Goal: Task Accomplishment & Management: Manage account settings

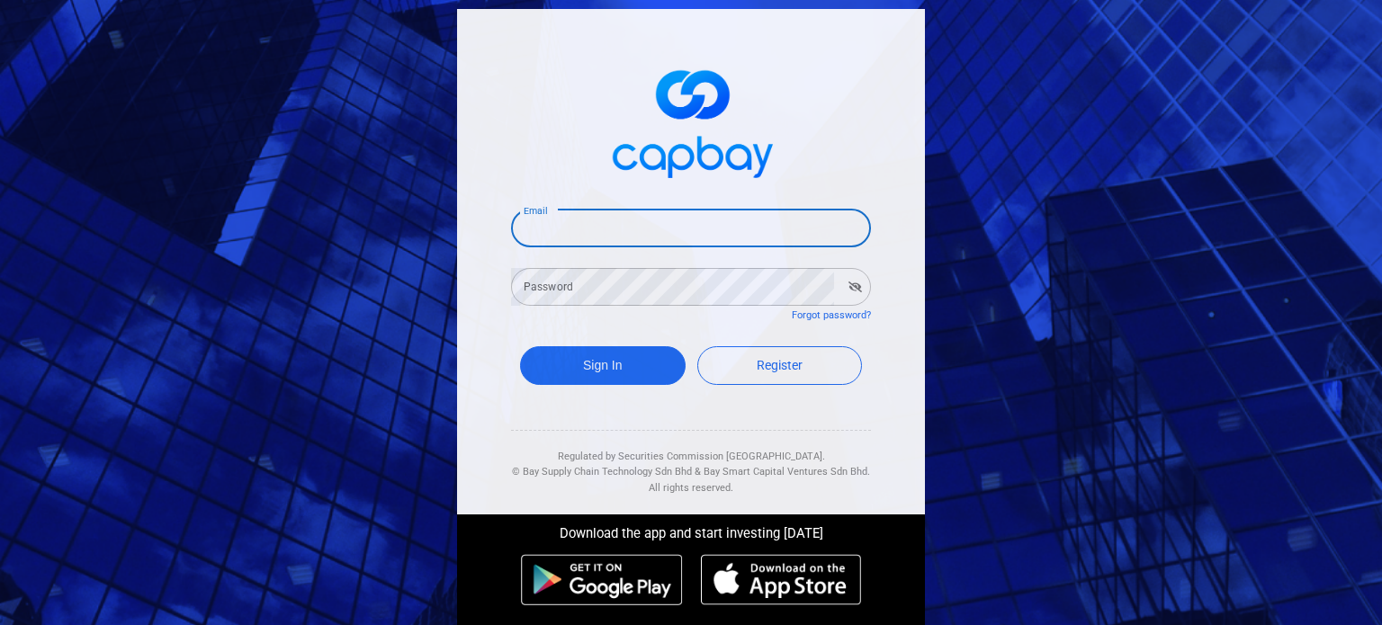
click at [596, 227] on input "Email" at bounding box center [691, 229] width 360 height 38
paste input "[EMAIL_ADDRESS][DOMAIN_NAME]"
type input "[EMAIL_ADDRESS][DOMAIN_NAME]"
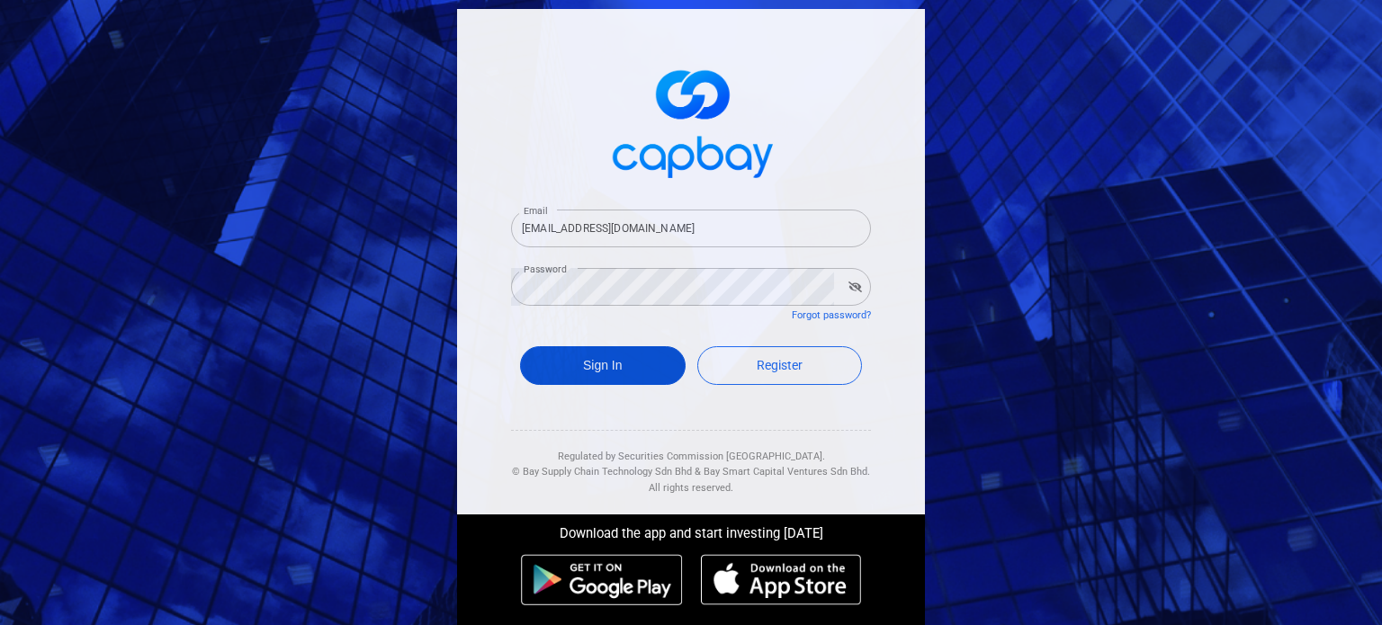
click at [604, 384] on button "Sign In" at bounding box center [603, 365] width 166 height 39
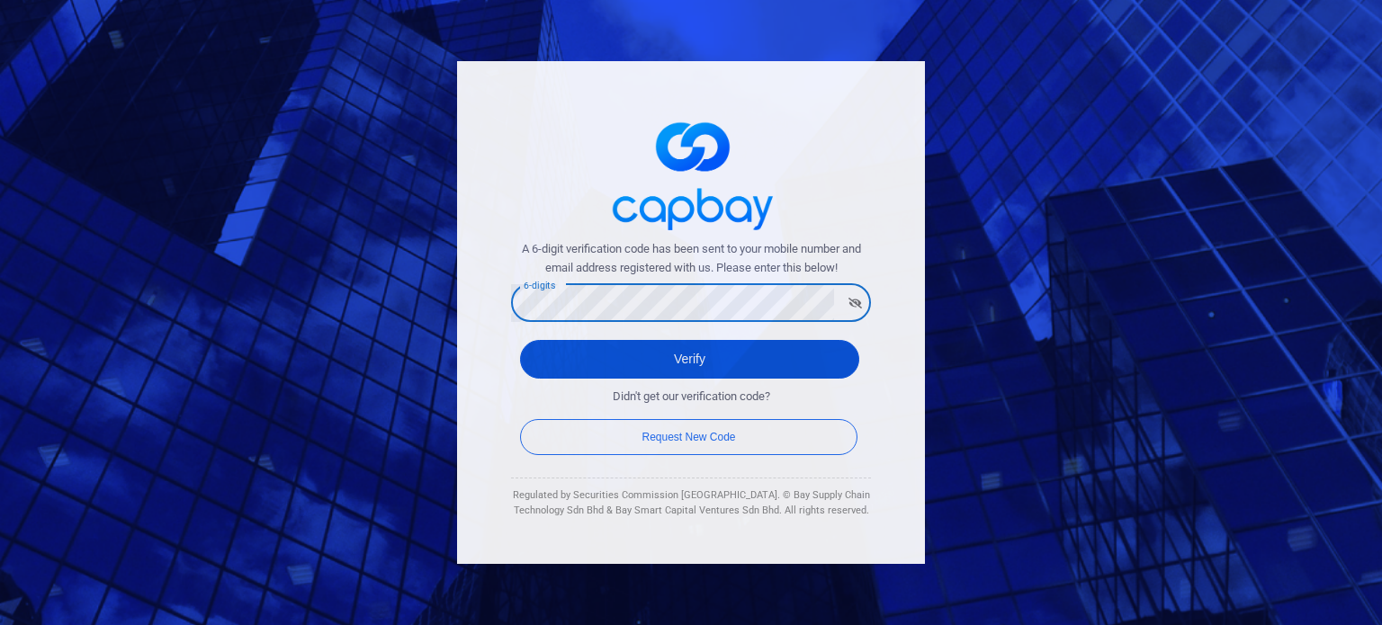
click at [684, 359] on button "Verify" at bounding box center [689, 359] width 339 height 39
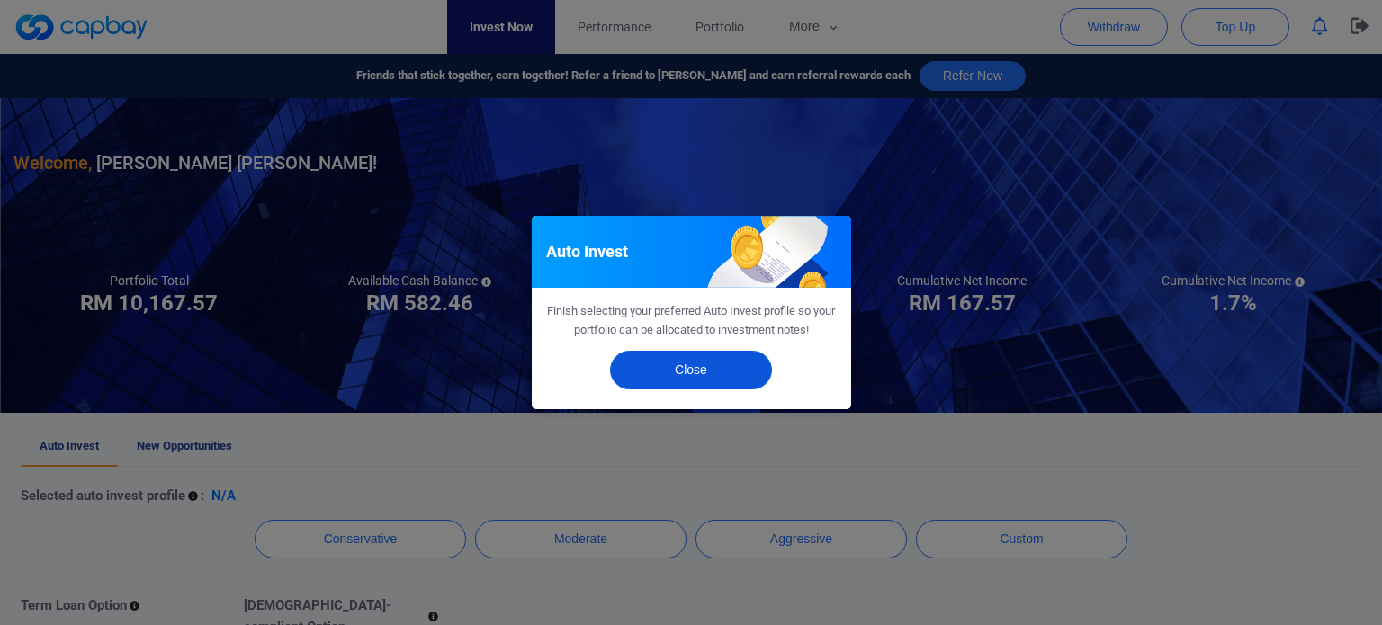
click at [669, 367] on button "Close" at bounding box center [691, 370] width 162 height 39
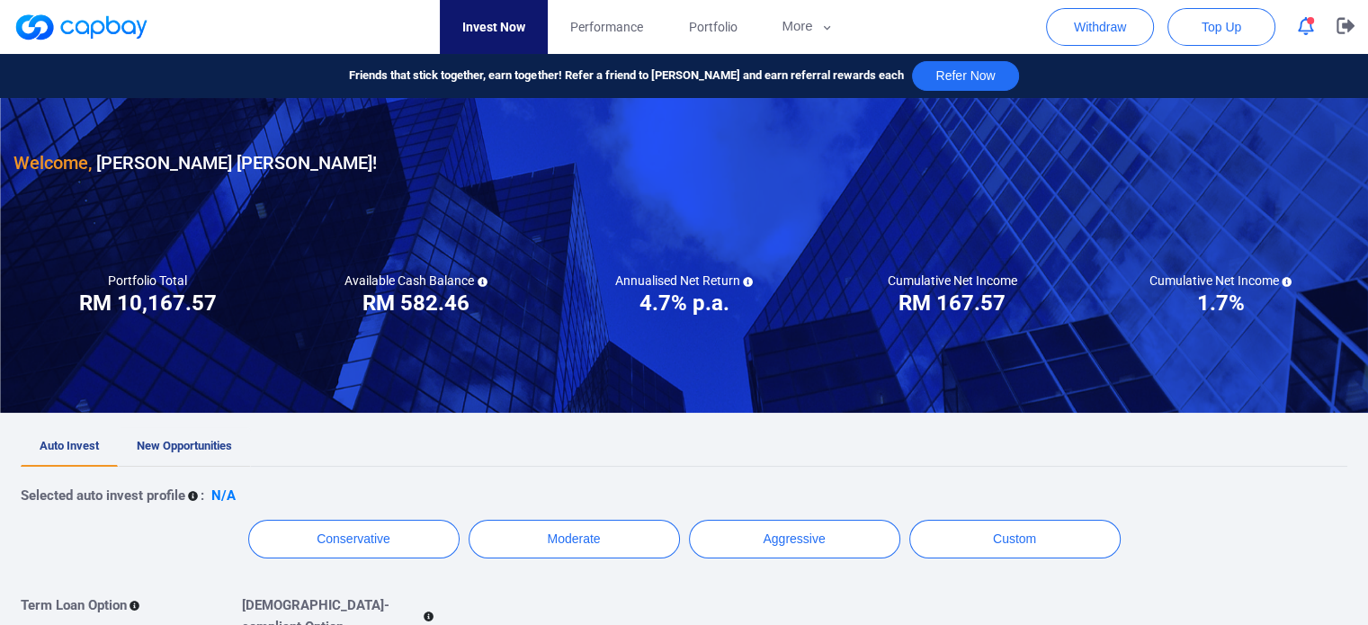
click at [181, 448] on span "New Opportunities" at bounding box center [184, 445] width 95 height 13
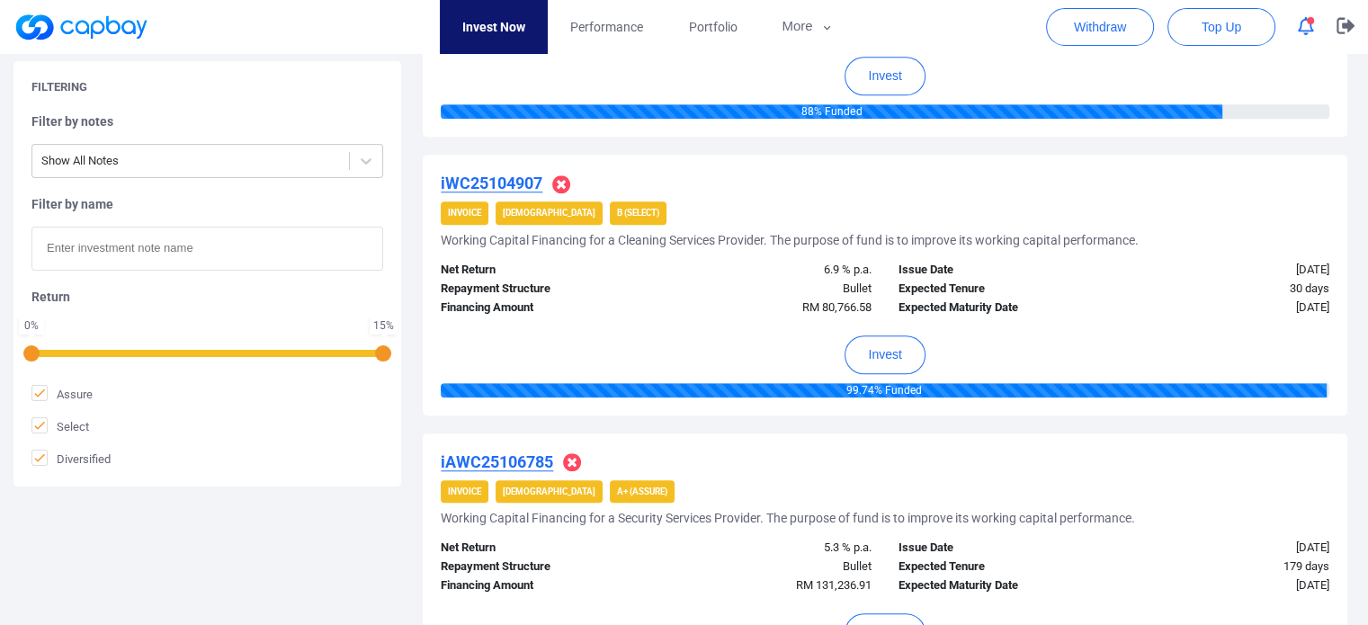
scroll to position [1393, 0]
click at [871, 347] on button "Invest" at bounding box center [885, 355] width 80 height 39
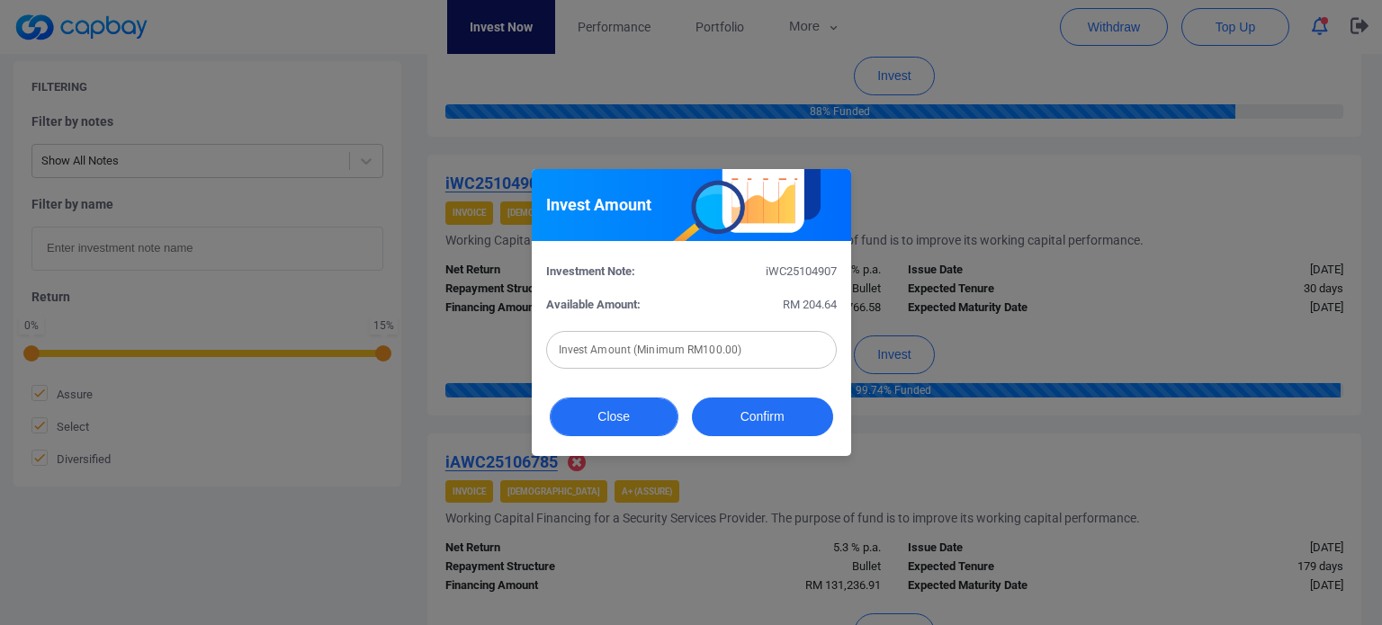
click at [644, 426] on button "Close" at bounding box center [614, 417] width 129 height 39
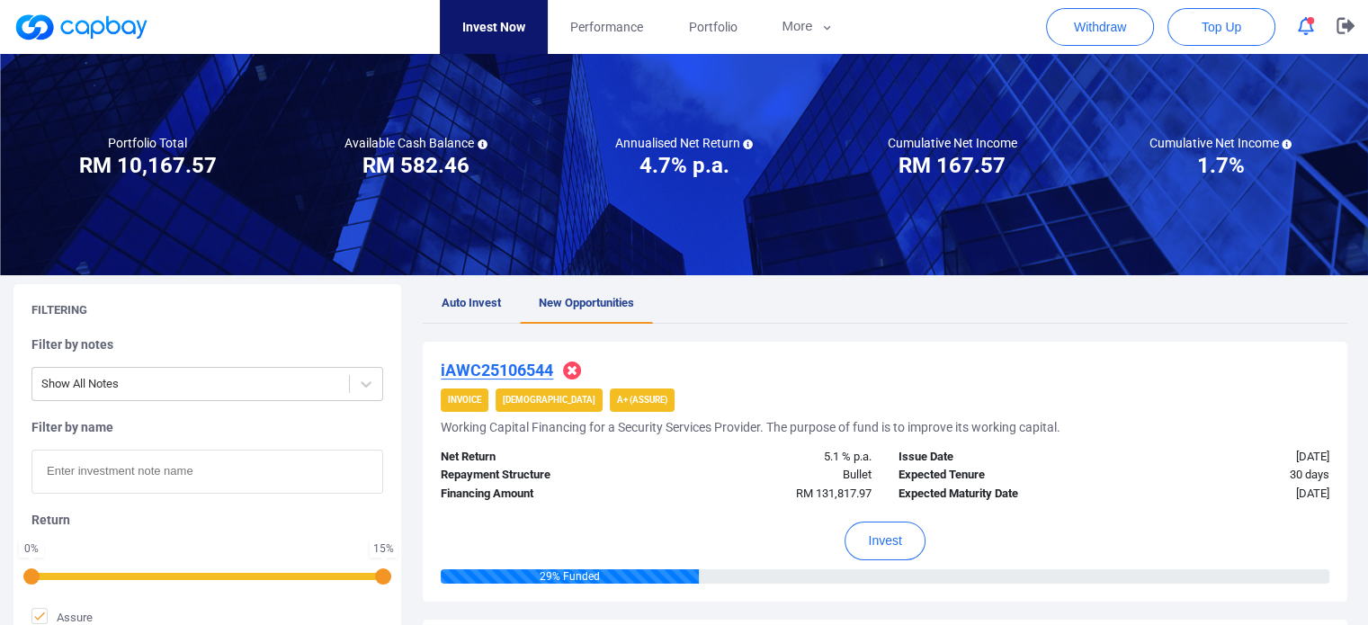
scroll to position [0, 0]
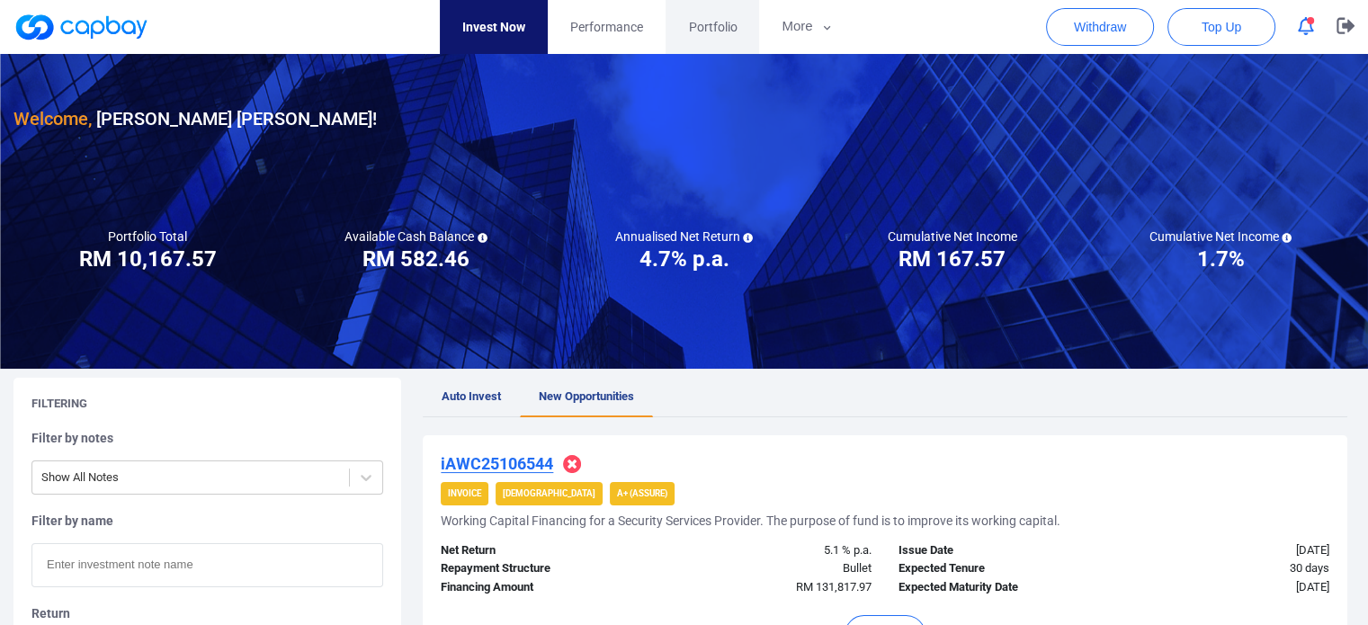
click at [713, 38] on link "Portfolio" at bounding box center [713, 27] width 94 height 54
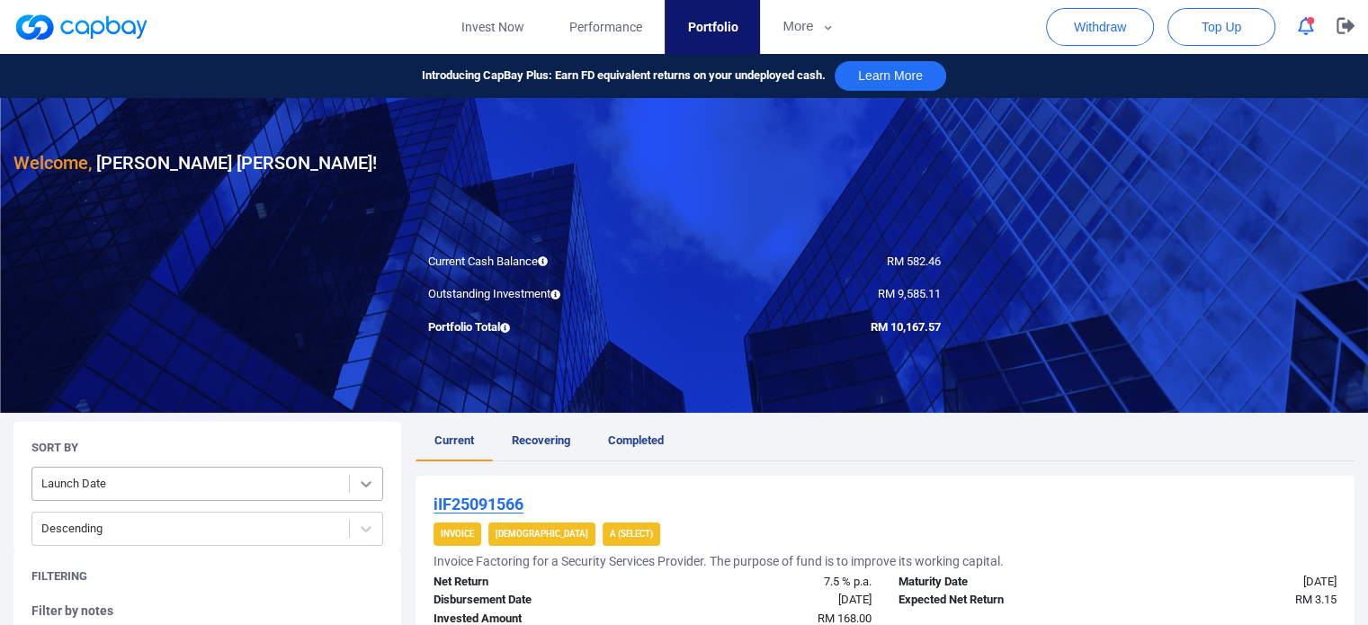
click at [368, 492] on div at bounding box center [366, 484] width 32 height 32
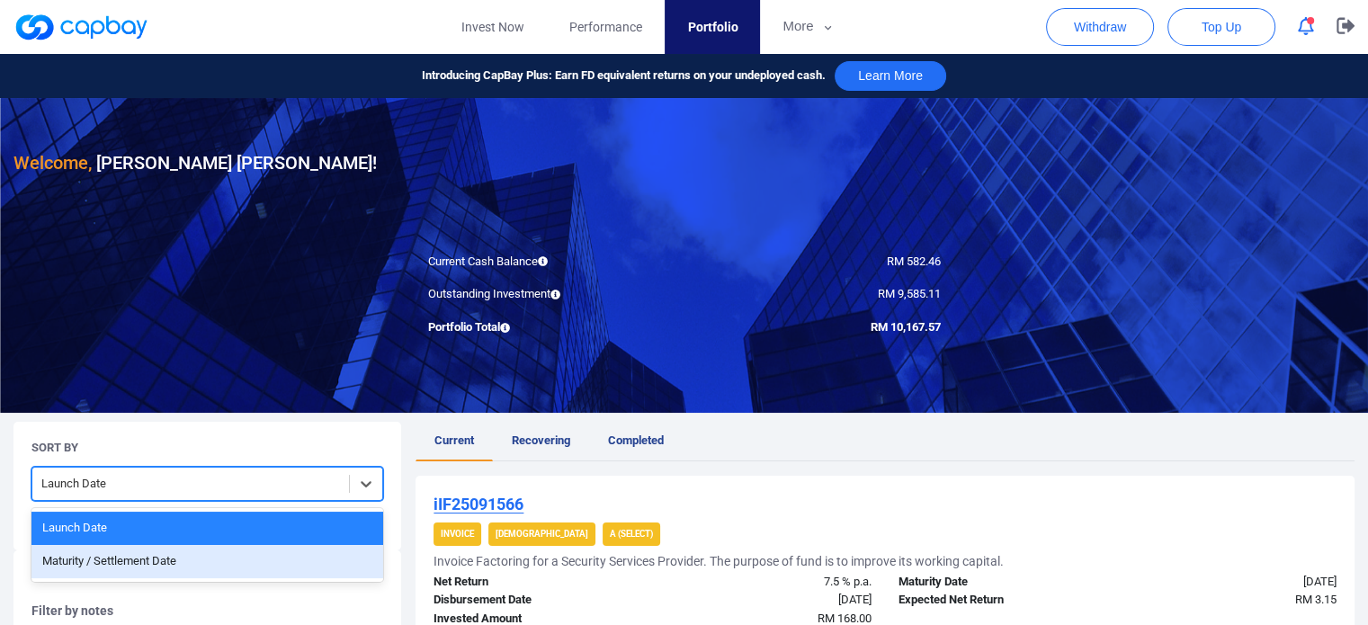
click at [252, 558] on div "Maturity / Settlement Date" at bounding box center [207, 561] width 352 height 33
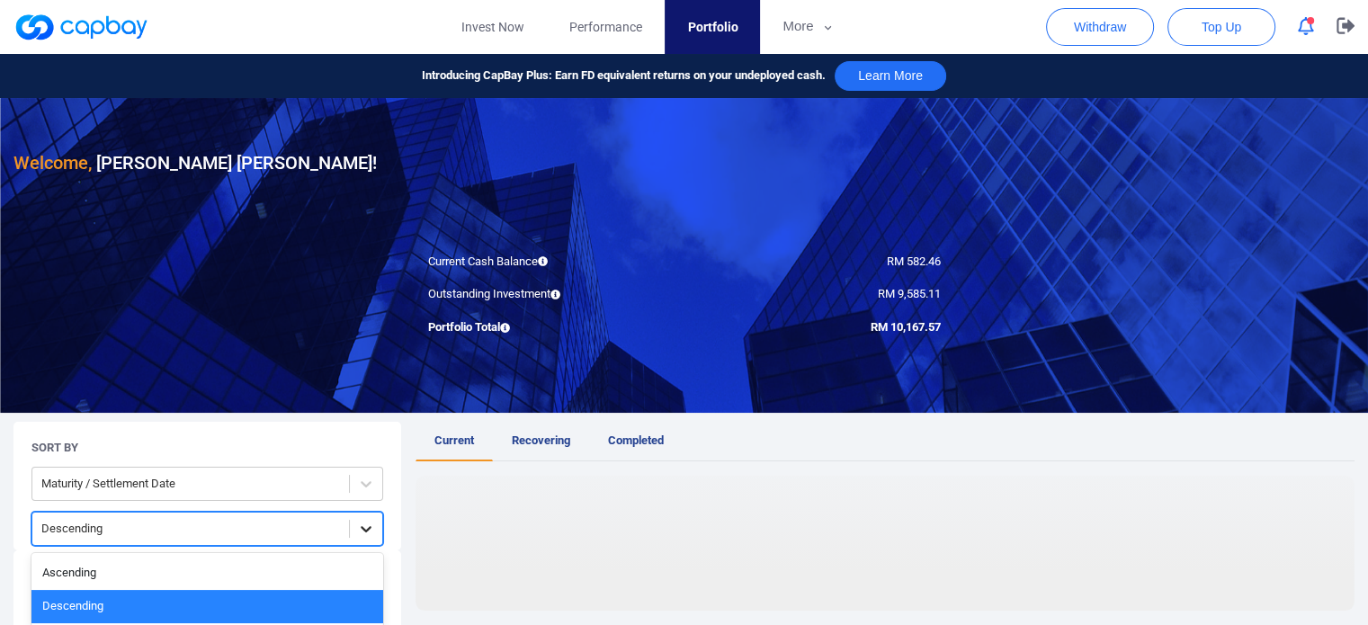
click at [366, 532] on div at bounding box center [366, 529] width 32 height 32
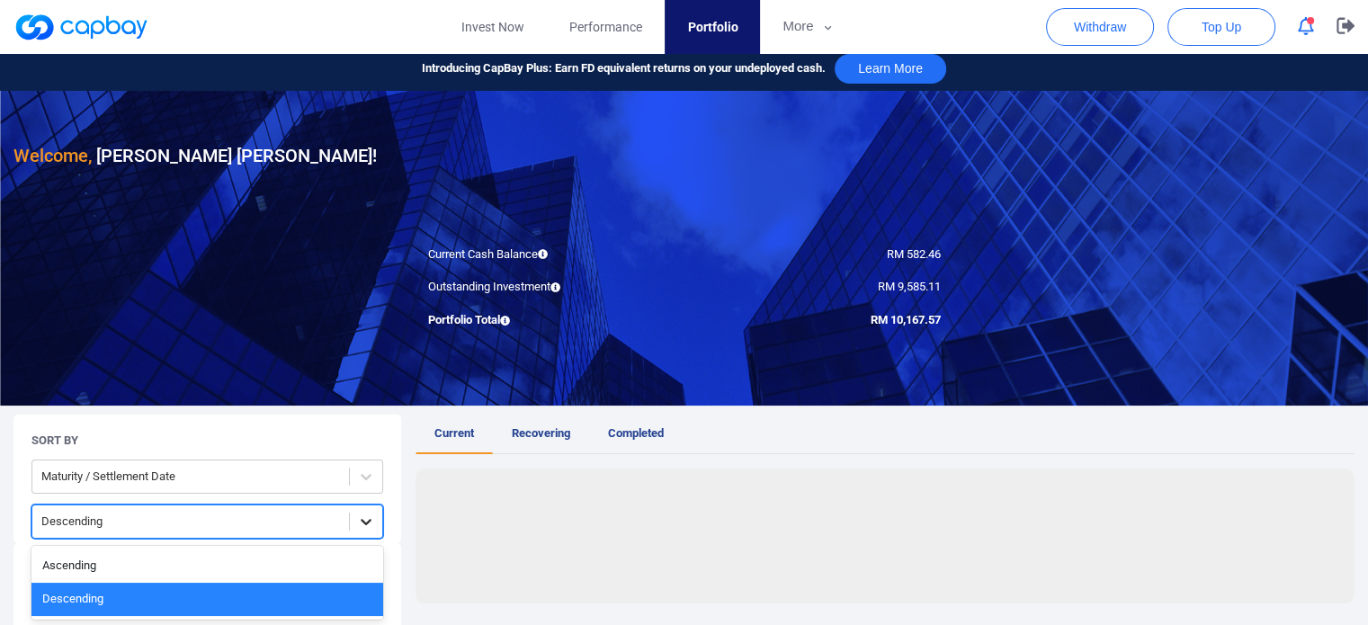
scroll to position [8, 0]
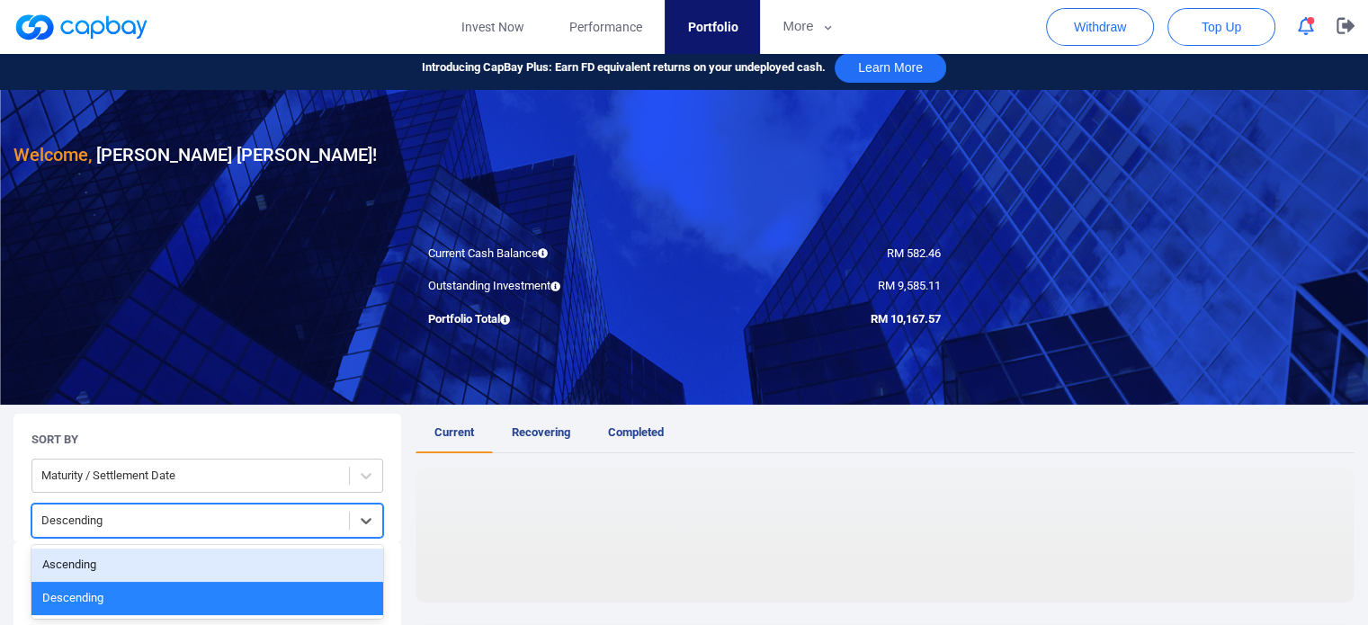
click at [191, 555] on div "Ascending" at bounding box center [207, 565] width 352 height 33
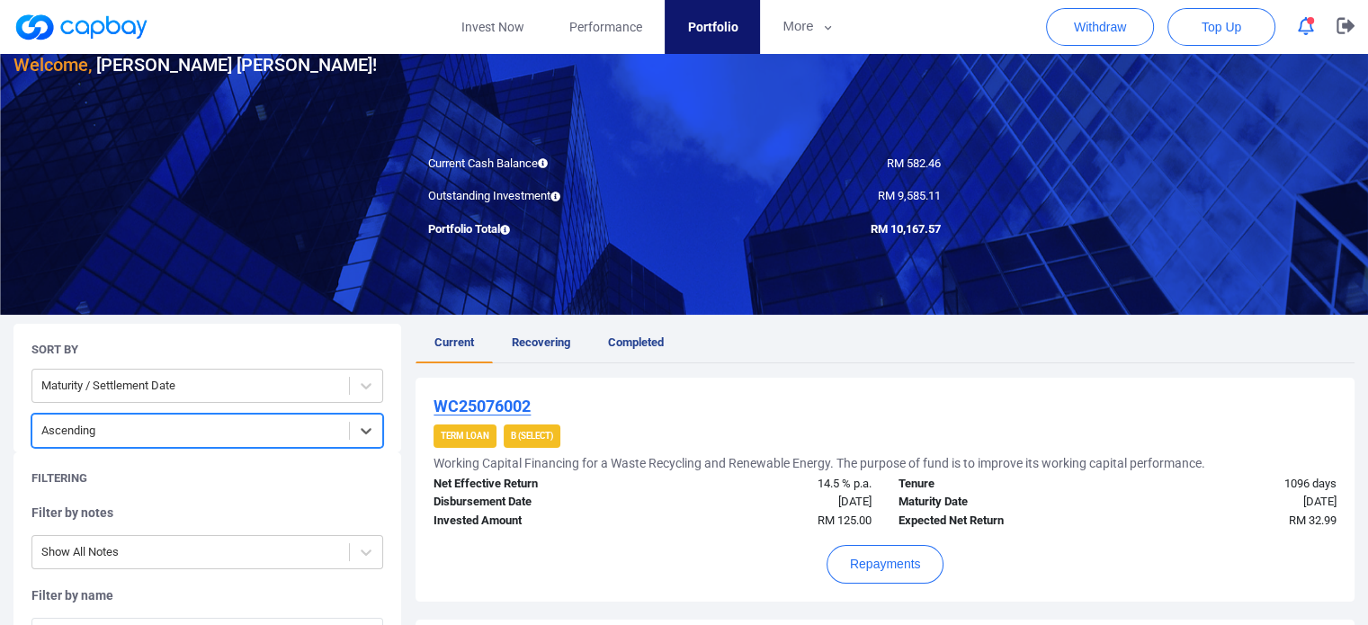
scroll to position [188, 0]
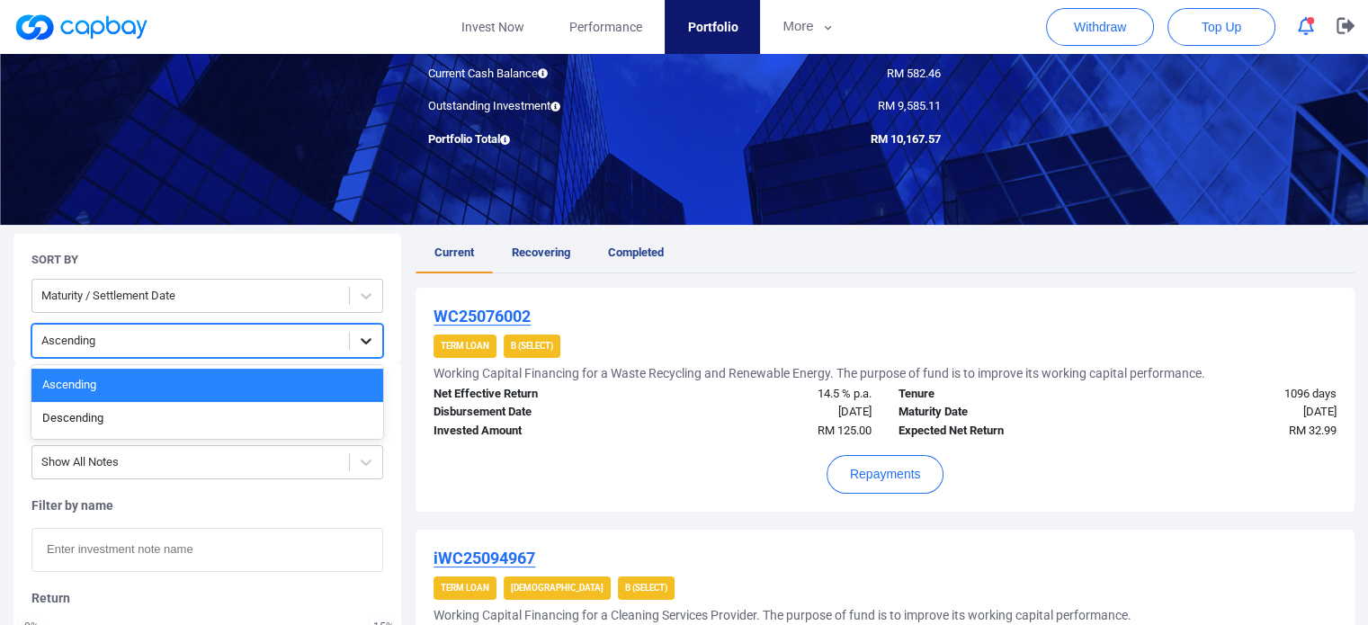
click at [368, 346] on icon at bounding box center [366, 341] width 18 height 18
click at [83, 380] on div "Ascending" at bounding box center [207, 385] width 352 height 33
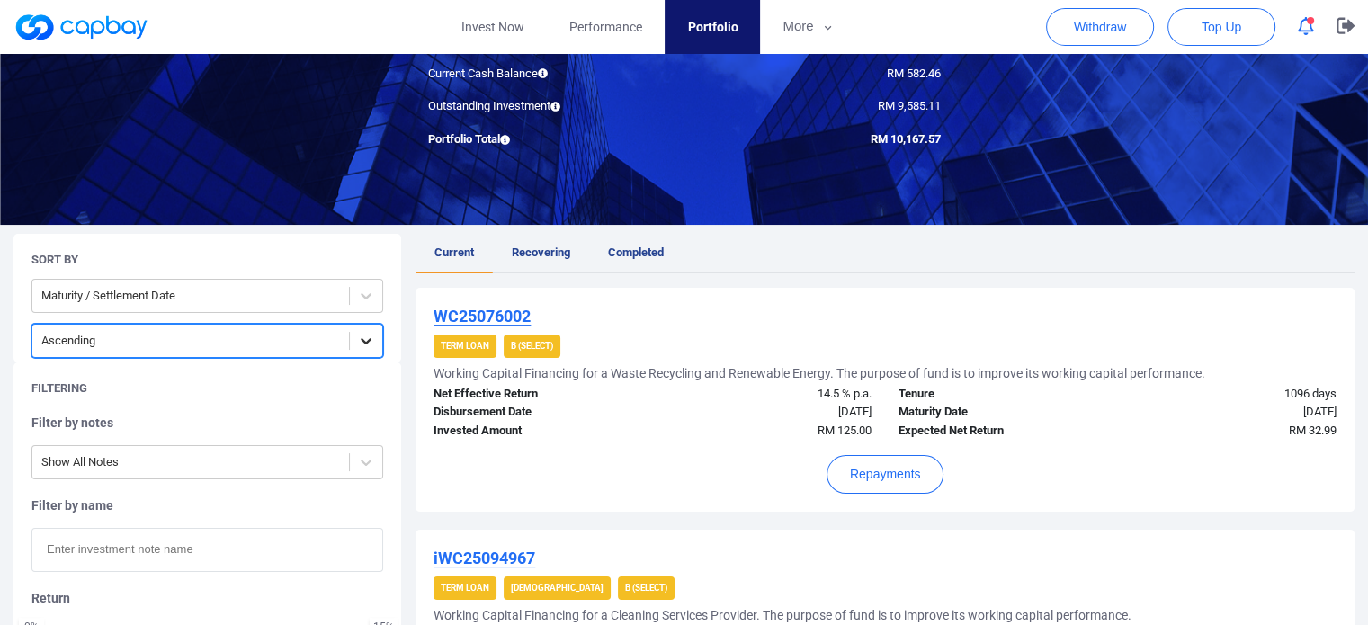
click at [366, 340] on icon at bounding box center [366, 341] width 18 height 18
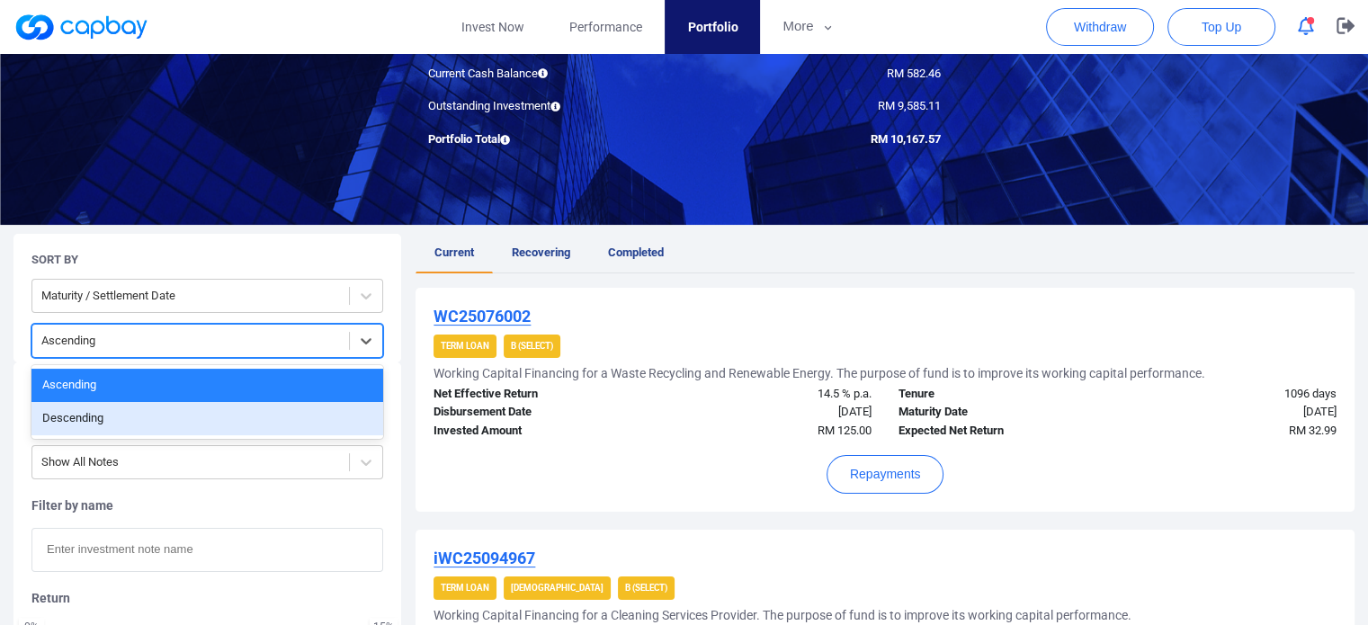
click at [114, 407] on div "Descending" at bounding box center [207, 418] width 352 height 33
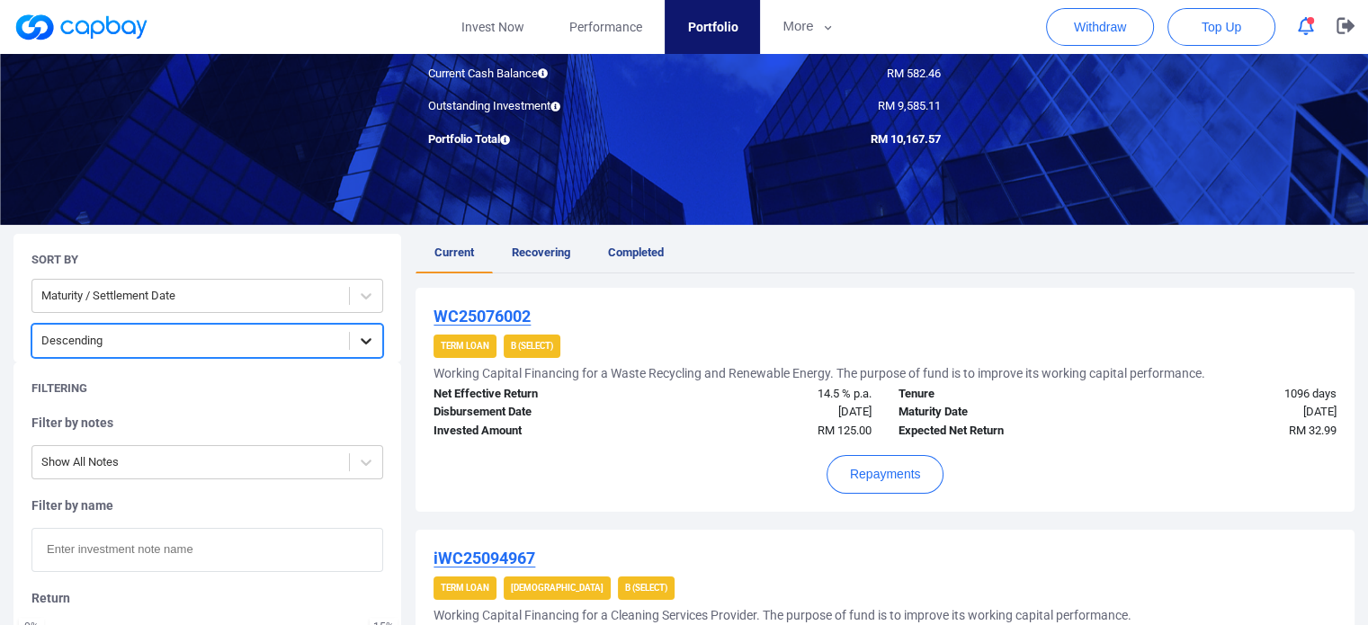
click at [371, 345] on icon at bounding box center [366, 341] width 18 height 18
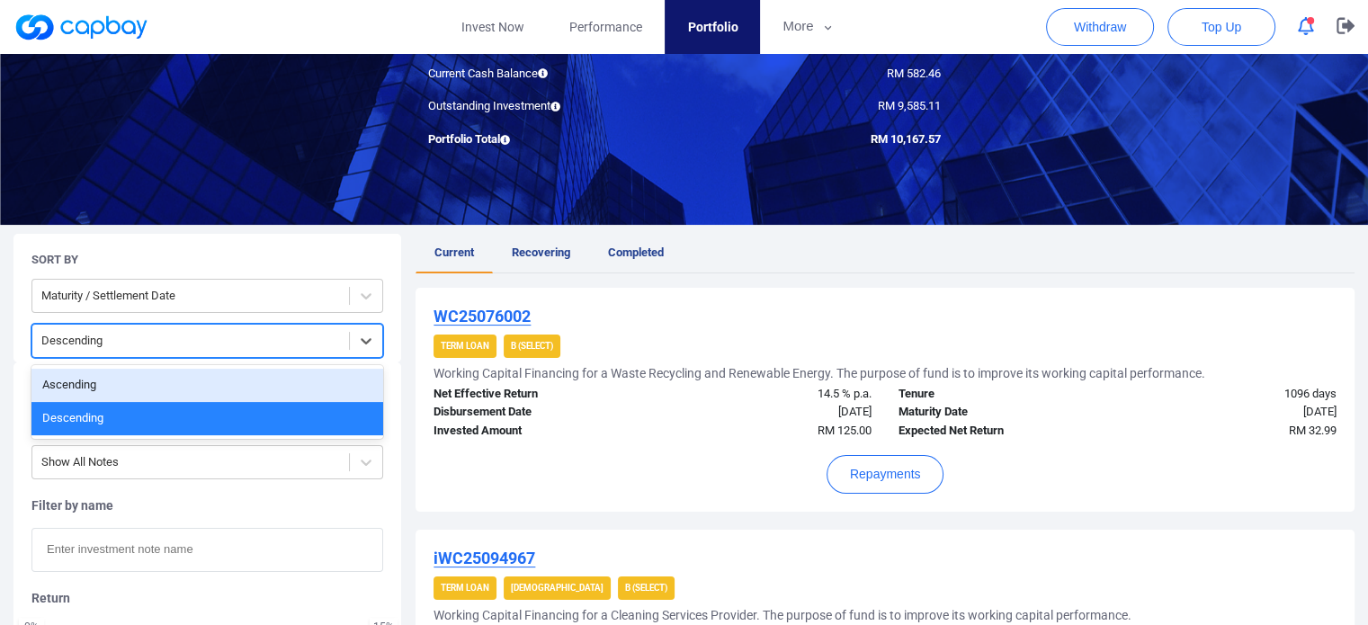
click at [96, 378] on div "Ascending" at bounding box center [207, 385] width 352 height 33
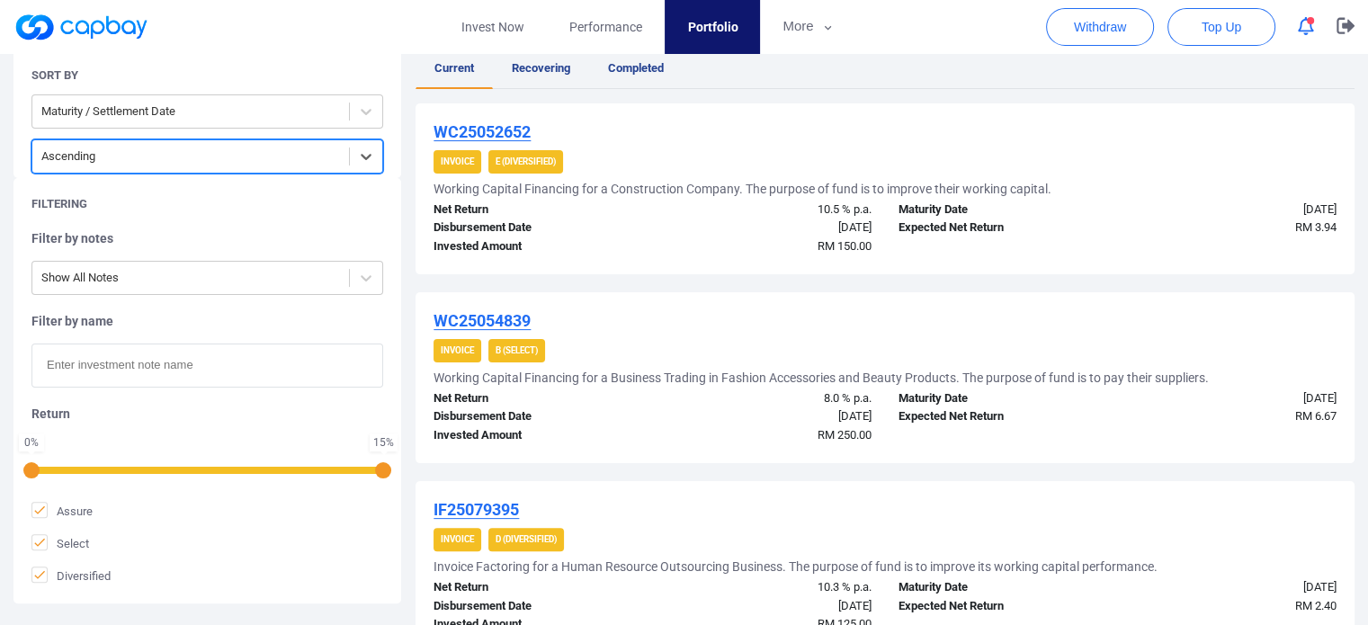
scroll to position [98, 0]
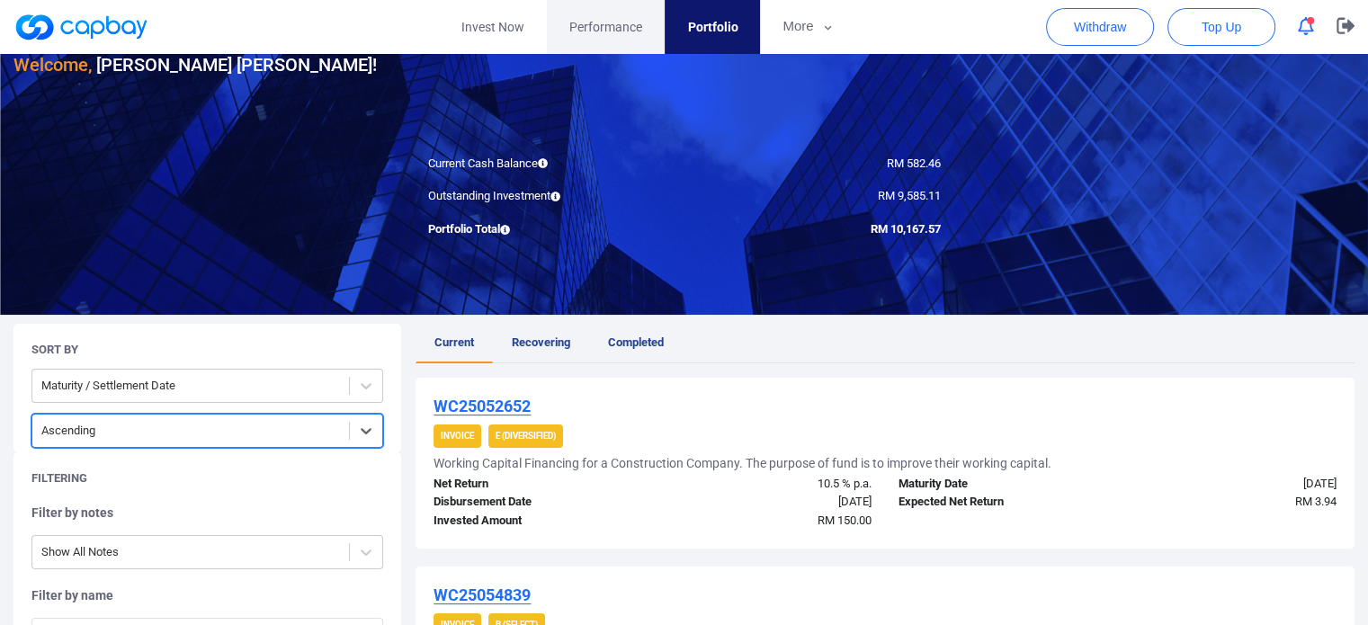
click at [608, 40] on link "Performance" at bounding box center [606, 27] width 118 height 54
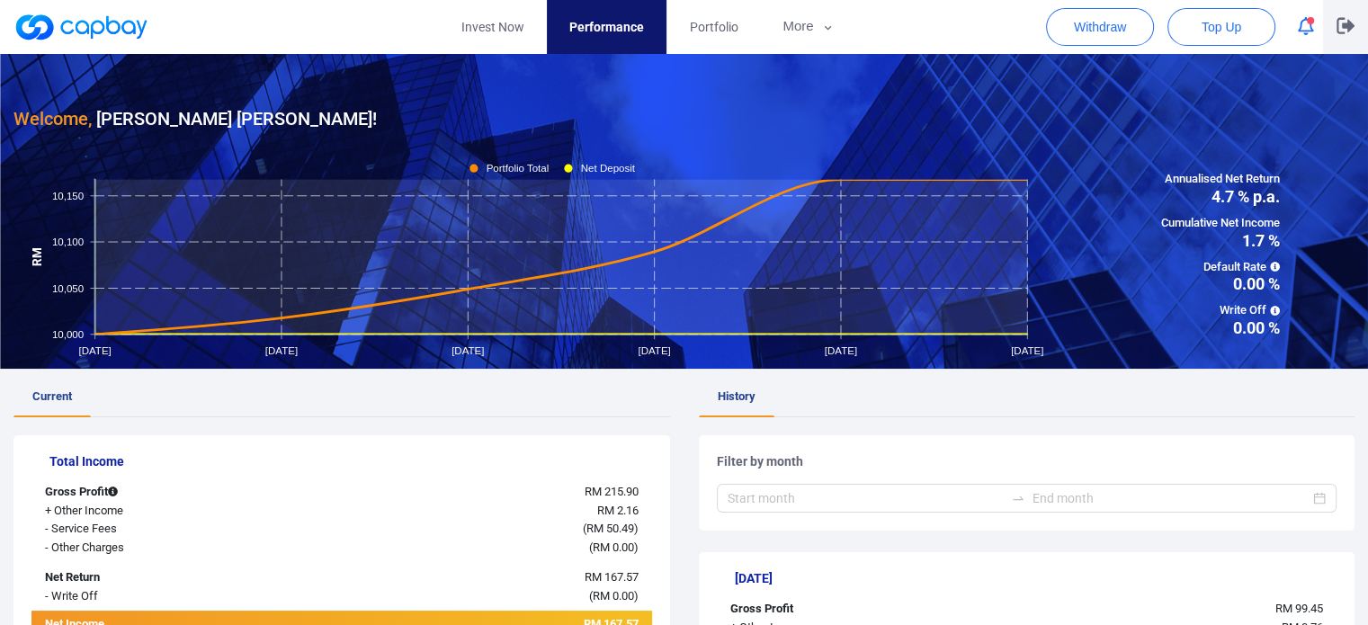
click at [1342, 31] on icon "button" at bounding box center [1346, 25] width 18 height 17
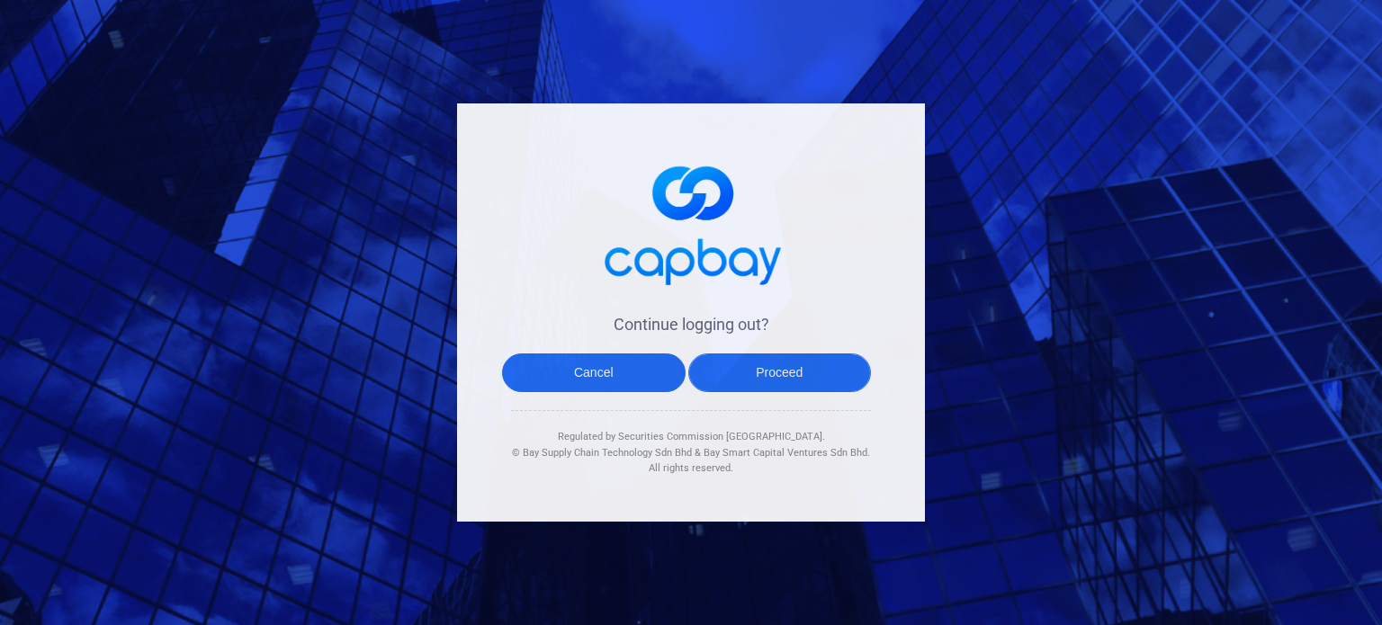
click at [716, 380] on button "Proceed" at bounding box center [780, 373] width 184 height 39
